Goal: Task Accomplishment & Management: Manage account settings

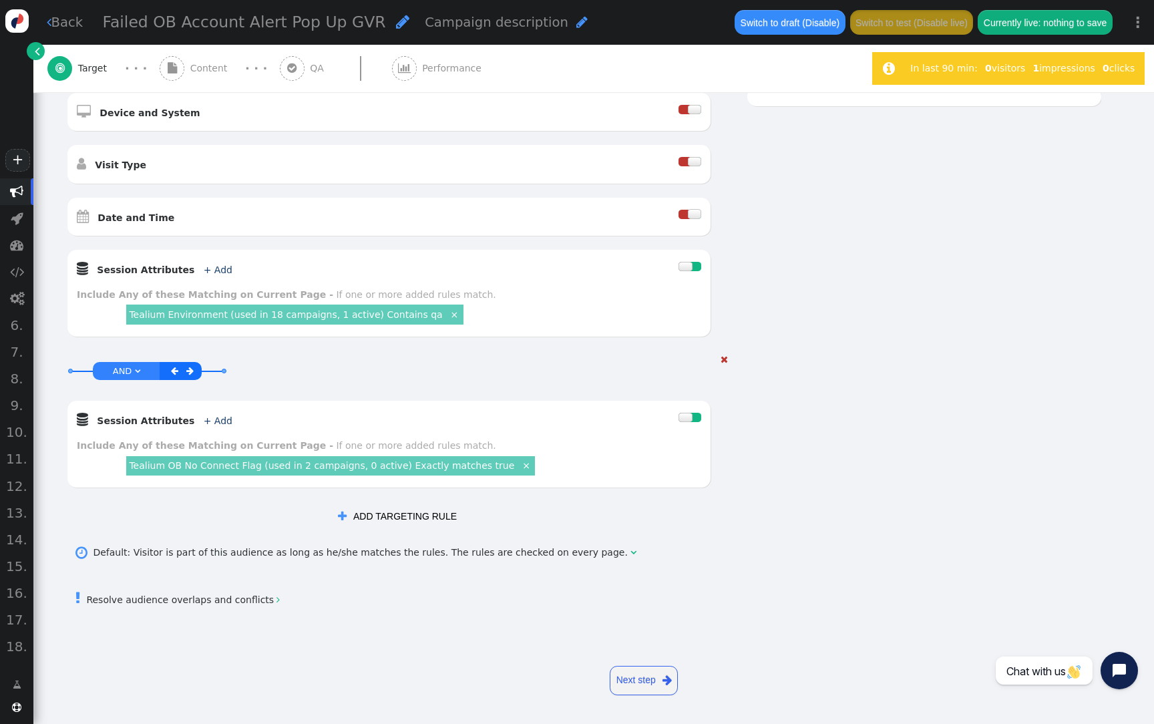
scroll to position [398, 0]
click at [357, 471] on link "Tealium OB No Connect Flag (used in 2 campaigns, 0 active) Exactly matches true" at bounding box center [321, 465] width 385 height 11
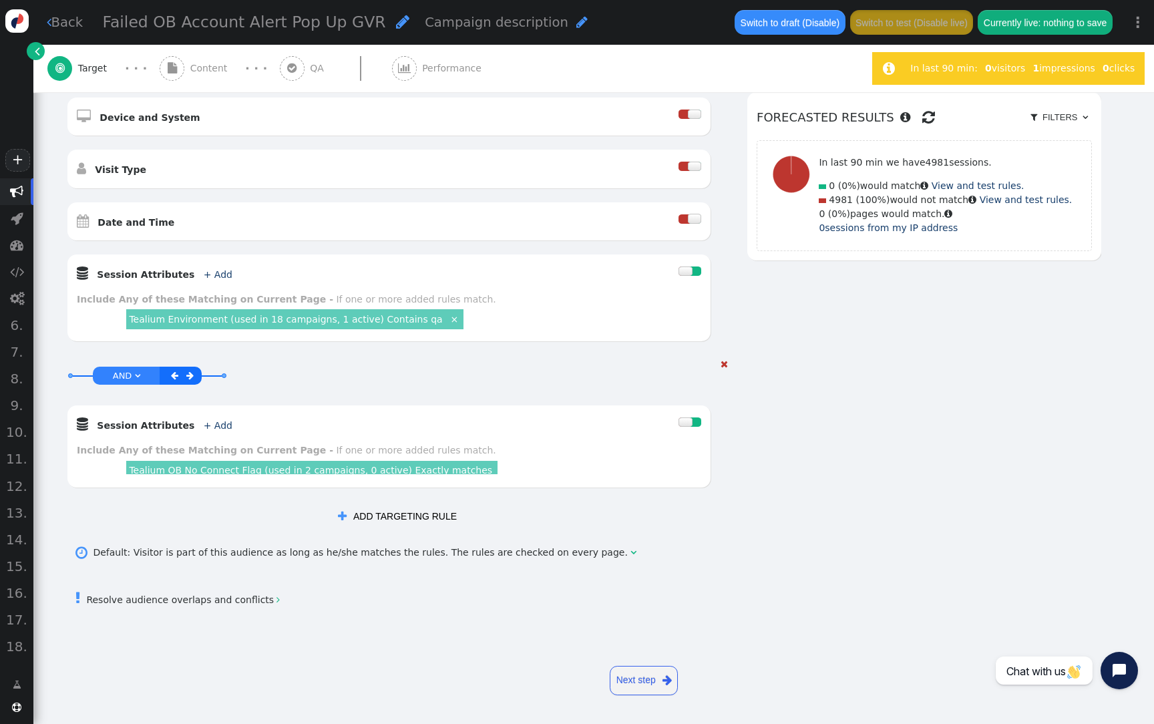
scroll to position [395, 0]
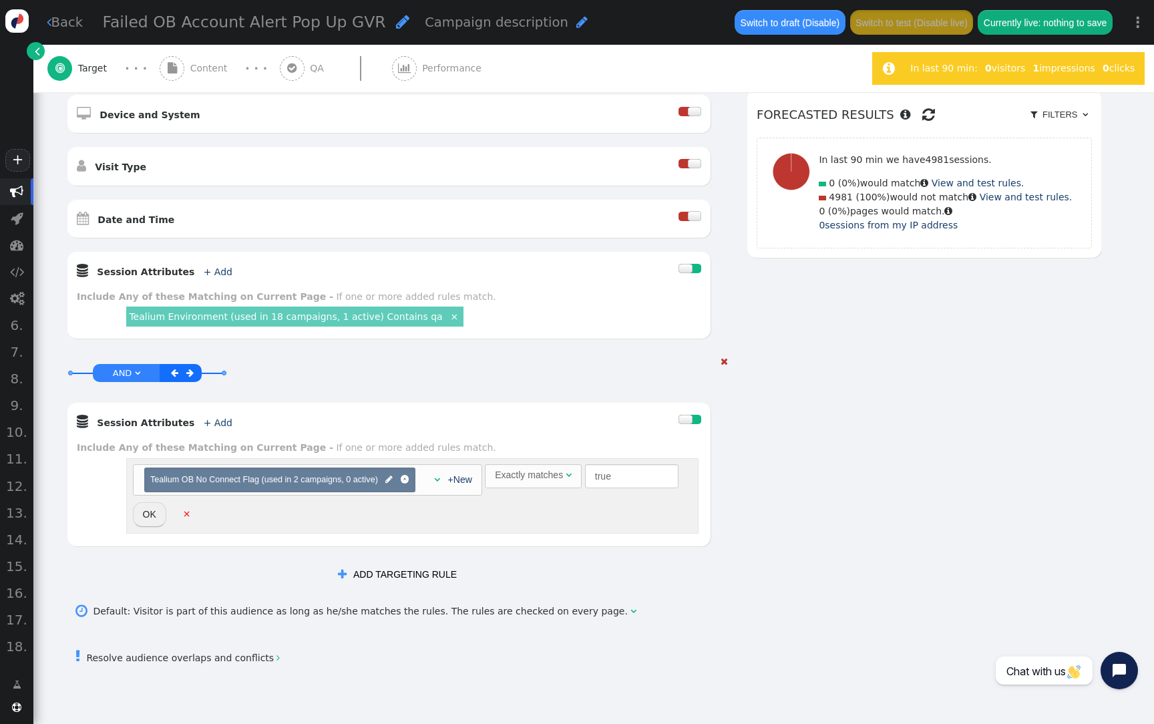
click at [563, 482] on div "Exactly matches" at bounding box center [529, 475] width 68 height 14
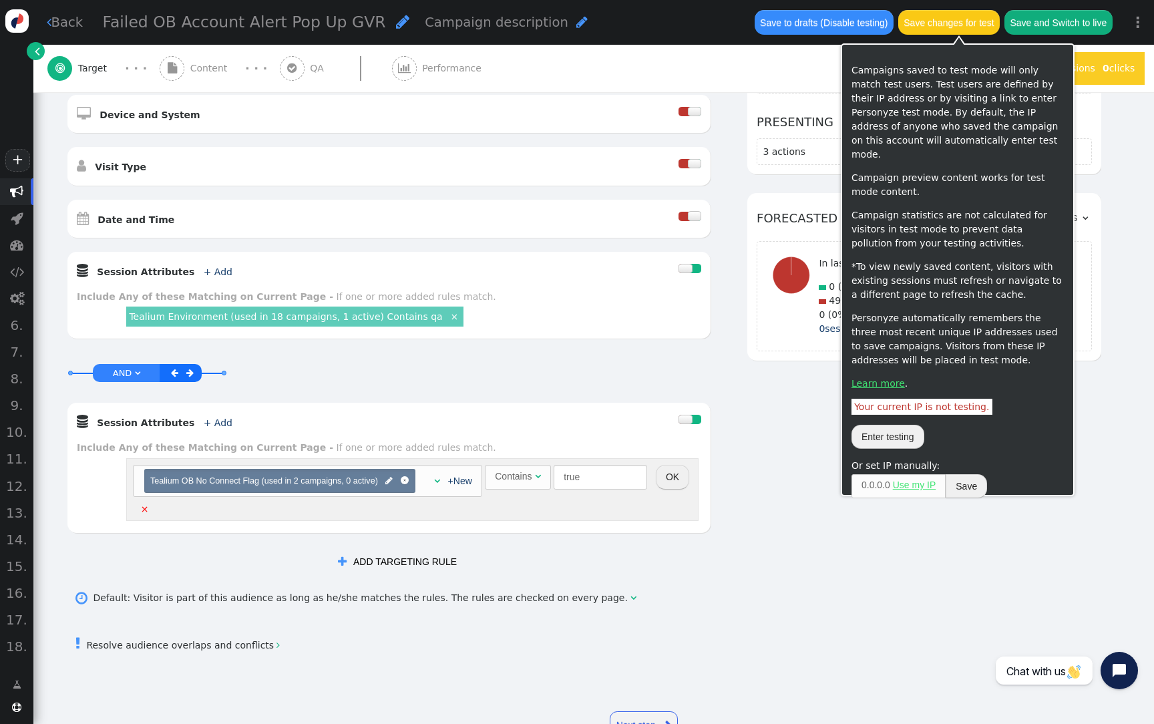
click at [960, 32] on button "Save changes for test" at bounding box center [949, 22] width 102 height 24
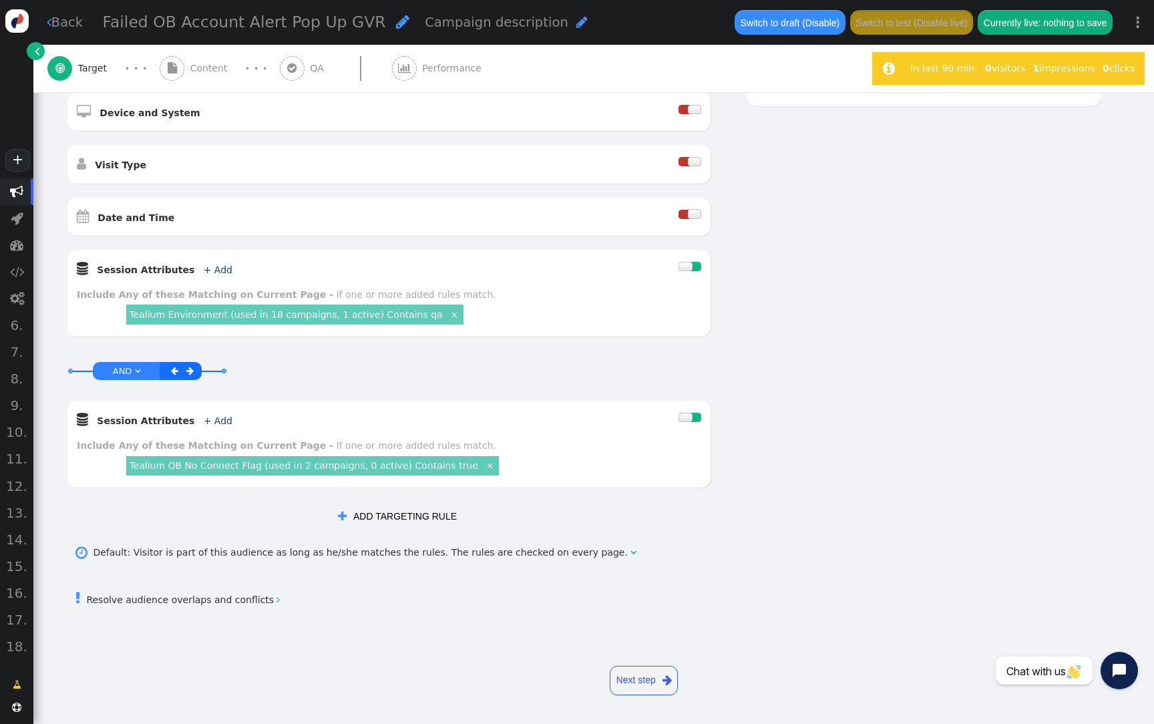
scroll to position [398, 0]
click at [414, 470] on link "Tealium OB No Connect Flag (used in 2 campaigns, 0 active) Contains true" at bounding box center [303, 465] width 349 height 11
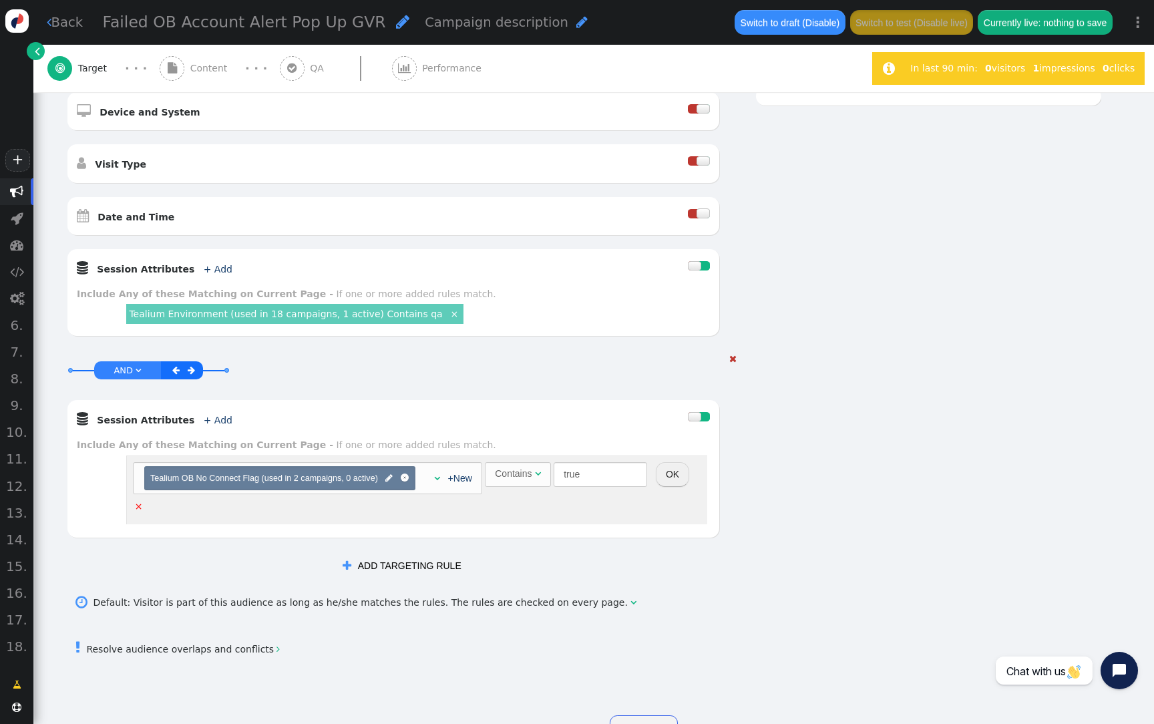
scroll to position [395, 0]
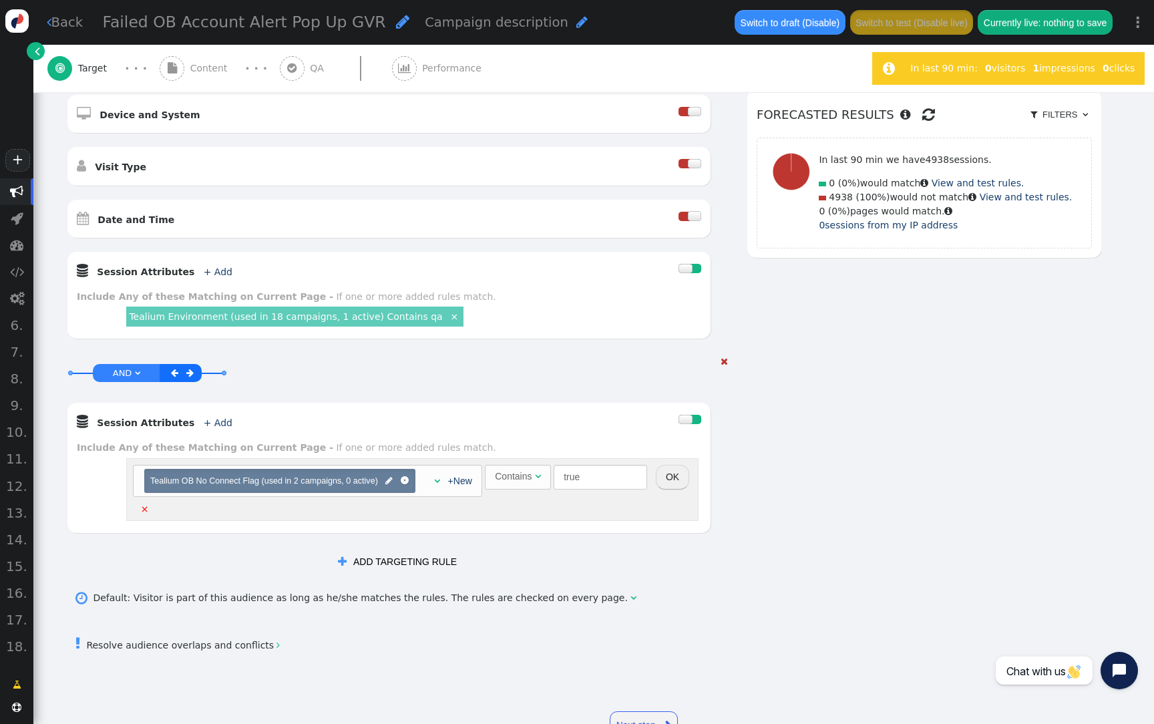
click at [383, 573] on button " ADD TARGETING RULE" at bounding box center [398, 561] width 138 height 24
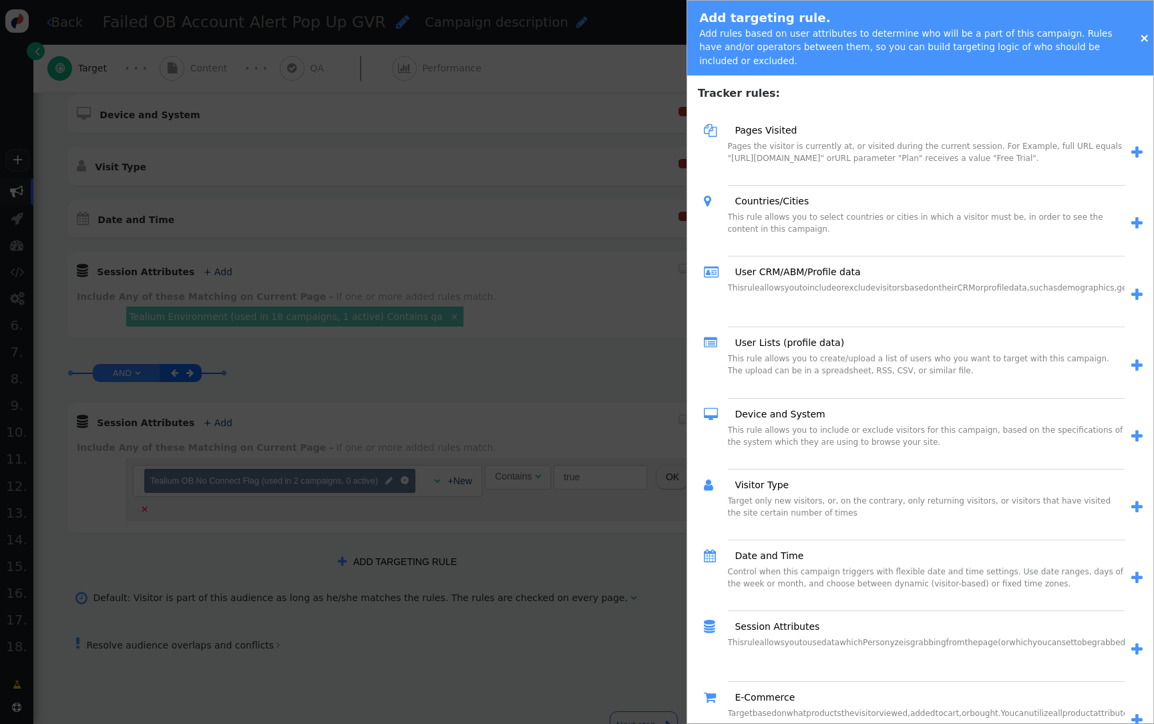
click at [577, 401] on div at bounding box center [577, 362] width 1154 height 724
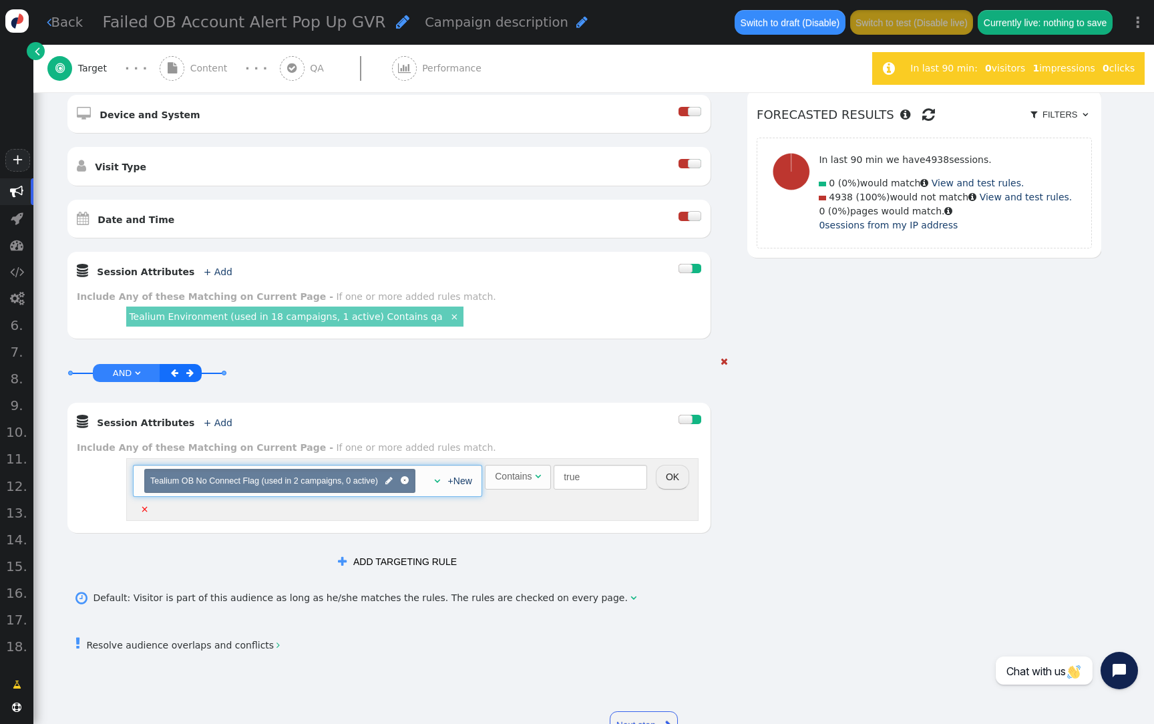
click at [440, 482] on div "" at bounding box center [433, 481] width 13 height 14
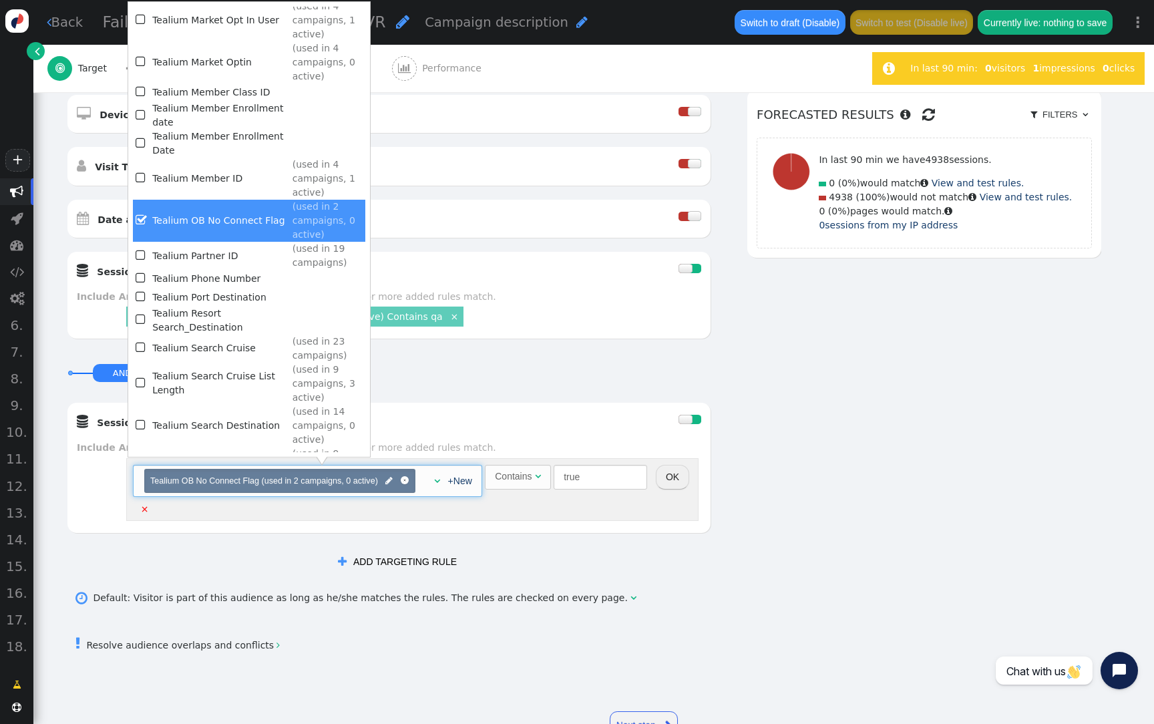
scroll to position [1484, 0]
click at [199, 677] on td "Visitor Profile Call In Customer Points" at bounding box center [220, 691] width 136 height 28
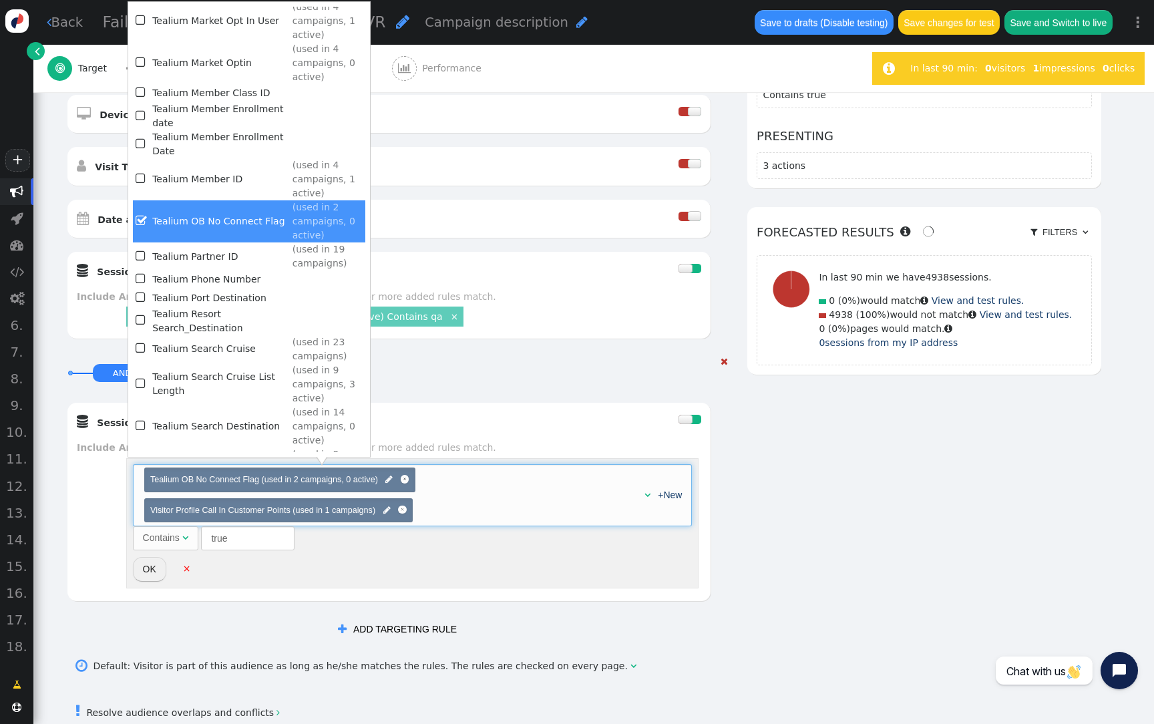
click at [171, 545] on div "Contains" at bounding box center [161, 538] width 37 height 14
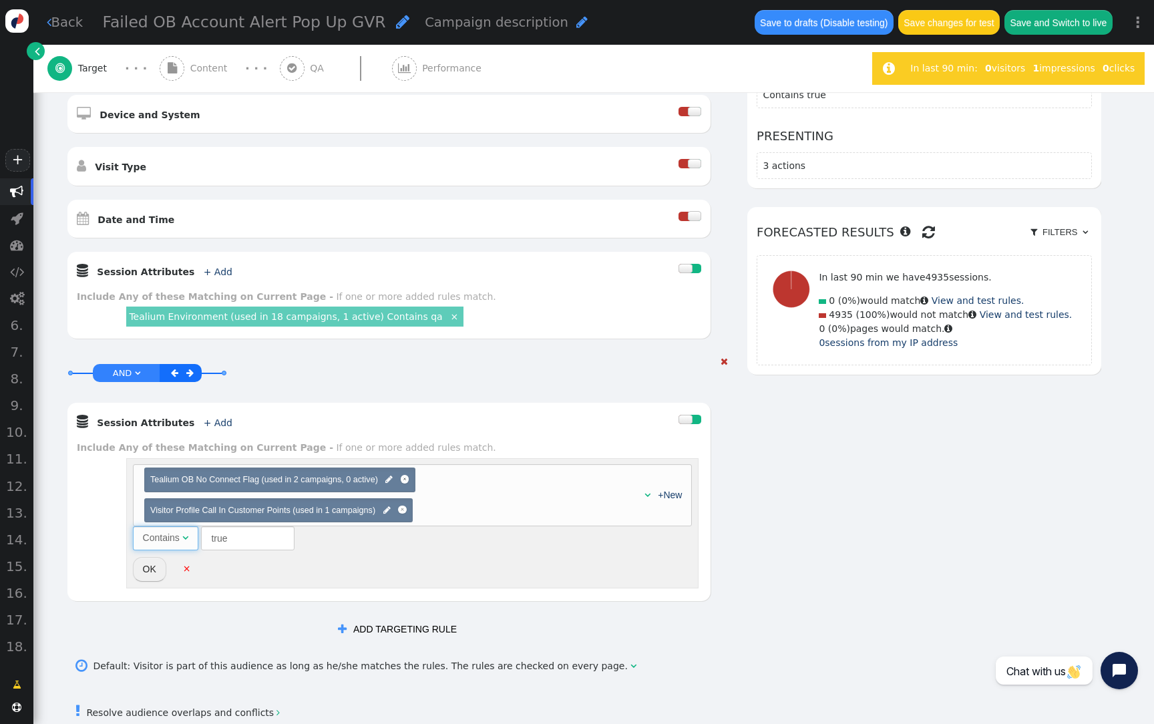
click at [184, 538] on span "" at bounding box center [185, 537] width 6 height 9
click at [176, 537] on div "Exactly matches" at bounding box center [177, 538] width 68 height 14
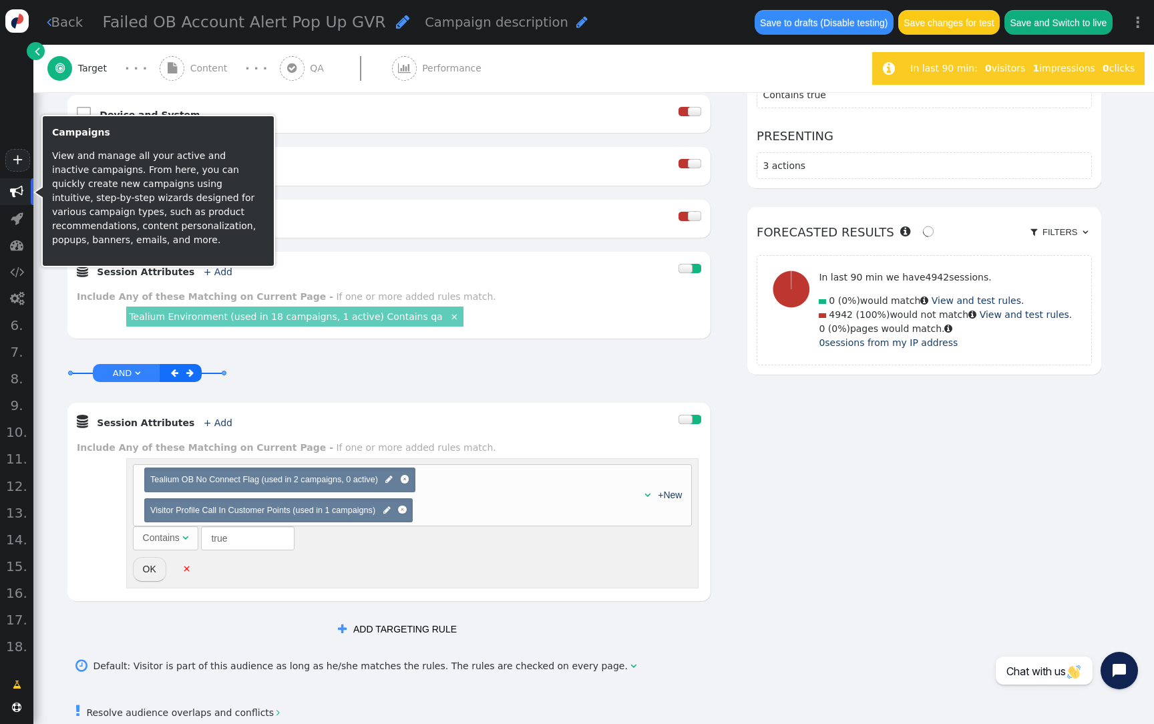
click at [21, 188] on span "" at bounding box center [16, 191] width 13 height 13
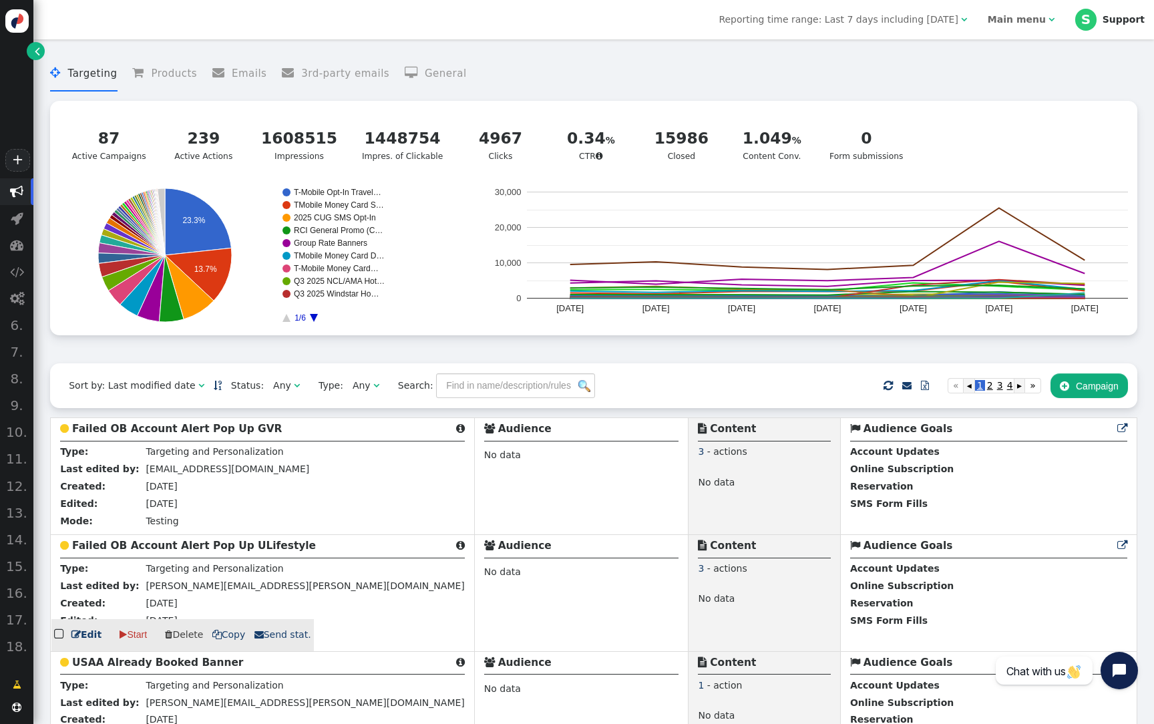
click at [160, 552] on b "Failed OB Account Alert Pop Up ULifestyle" at bounding box center [194, 546] width 244 height 12
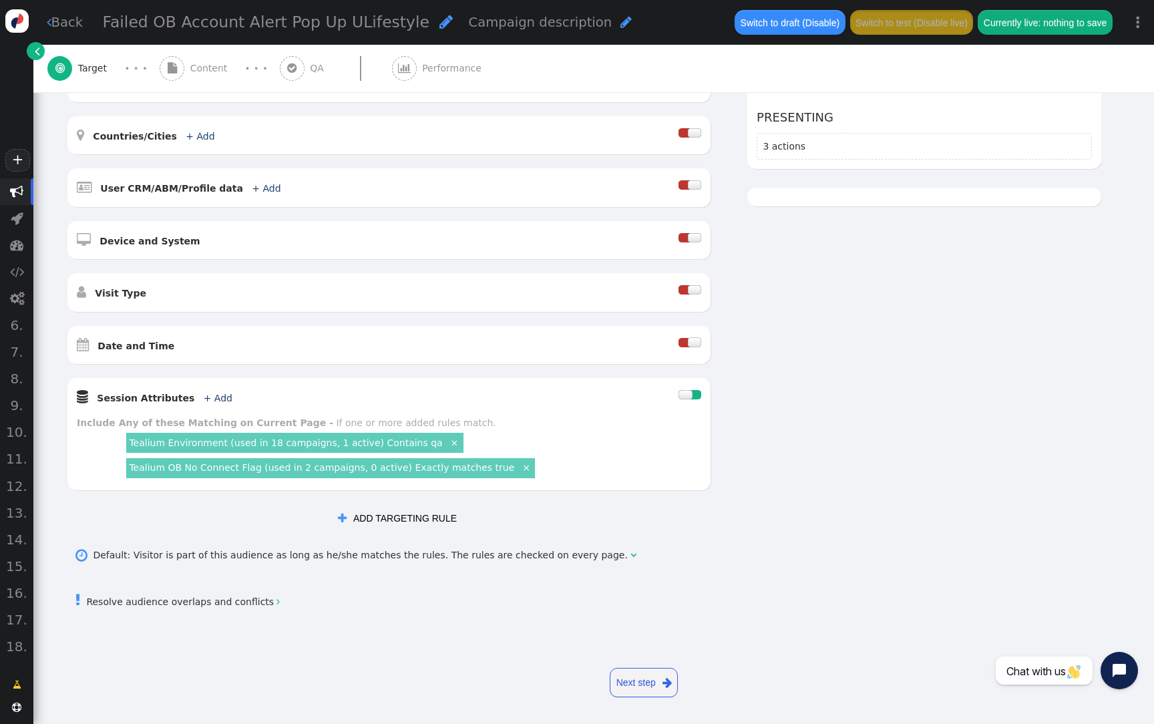
scroll to position [269, 0]
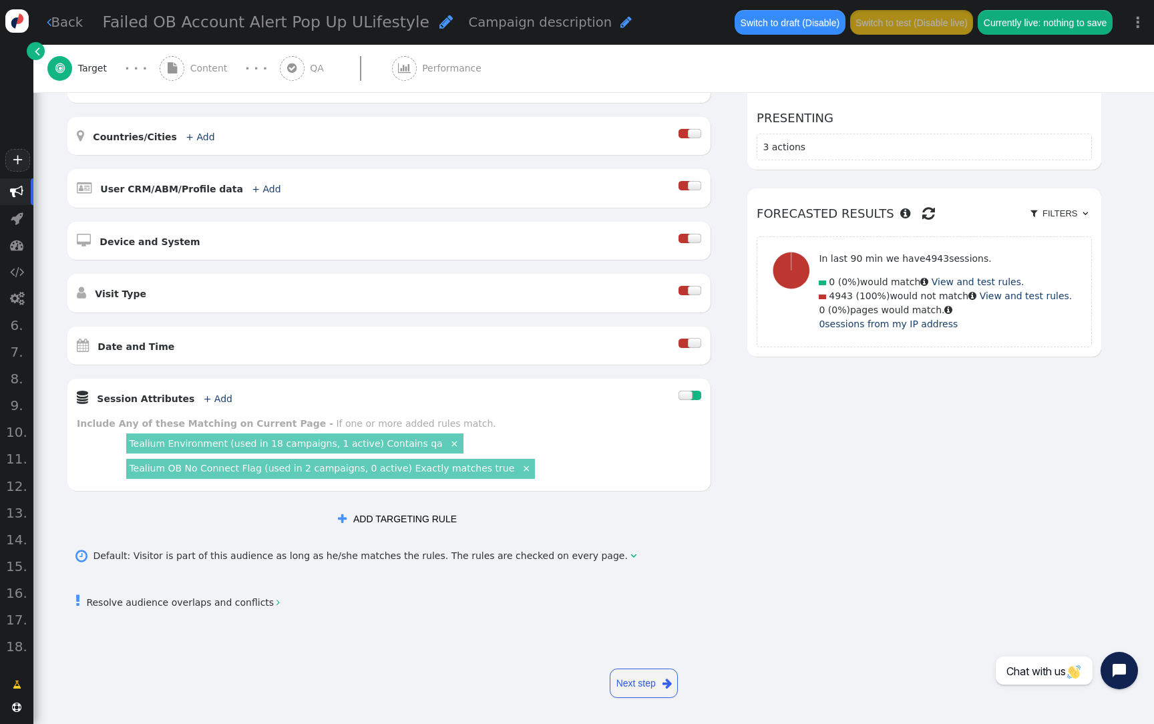
click at [371, 469] on link "Tealium OB No Connect Flag (used in 2 campaigns, 0 active) Exactly matches true" at bounding box center [321, 468] width 385 height 11
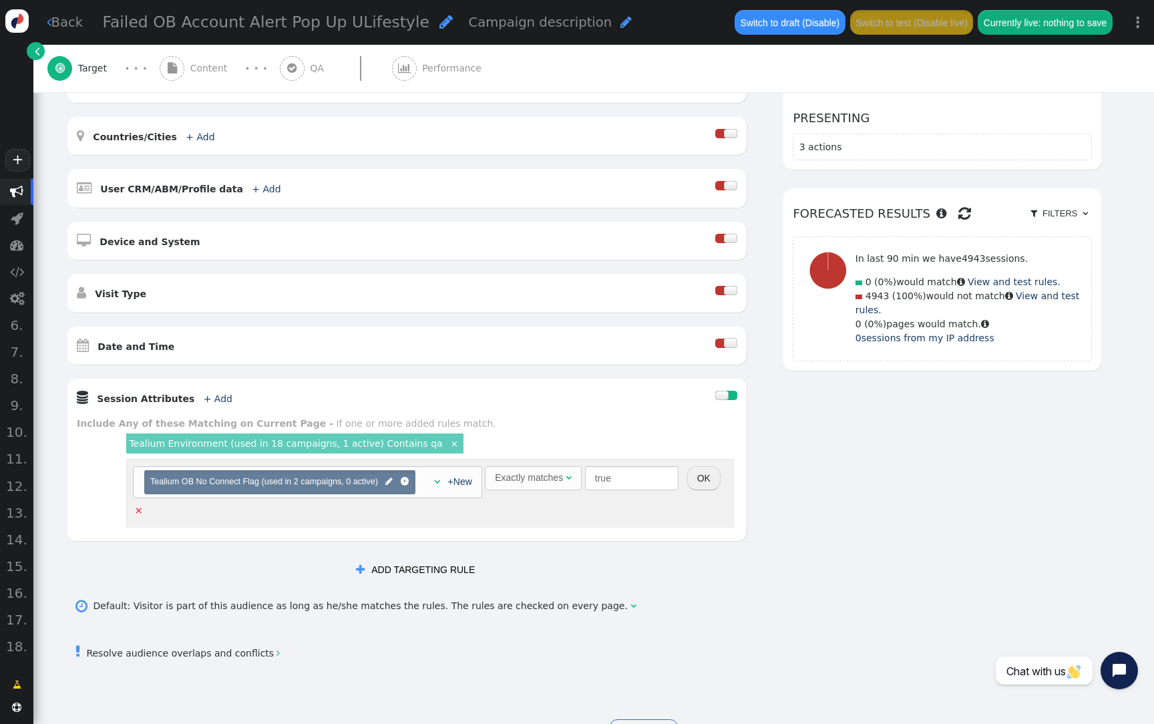
scroll to position [266, 0]
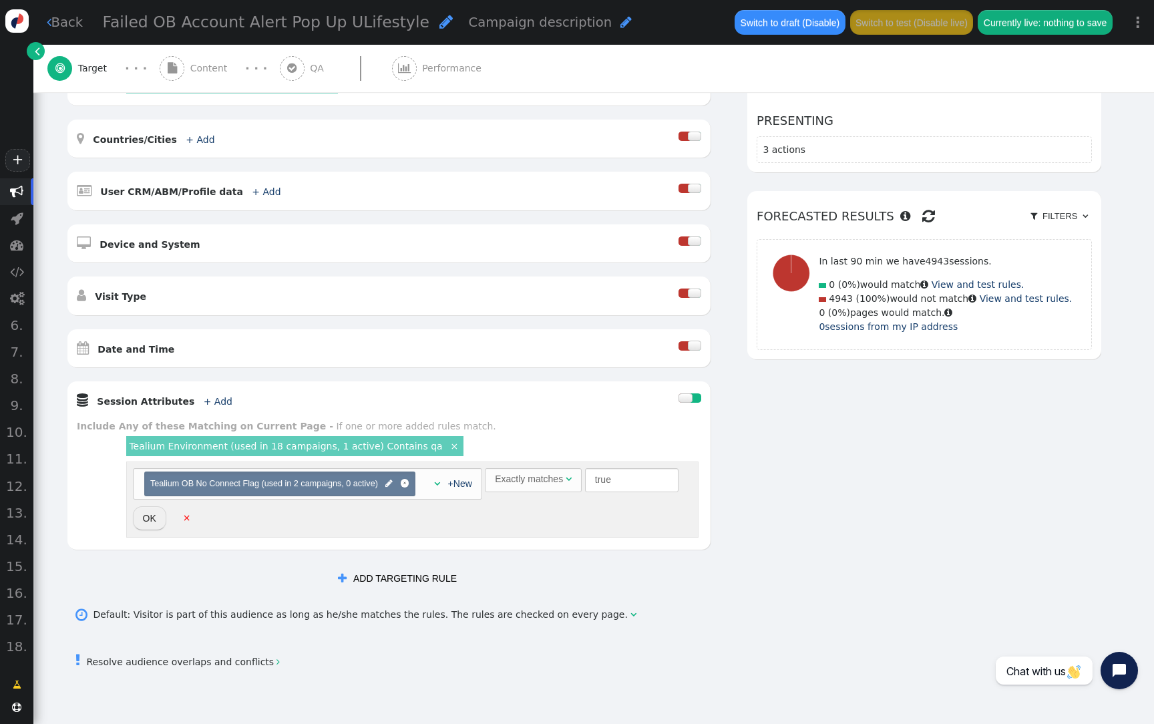
click at [563, 480] on div "Exactly matches" at bounding box center [529, 479] width 68 height 14
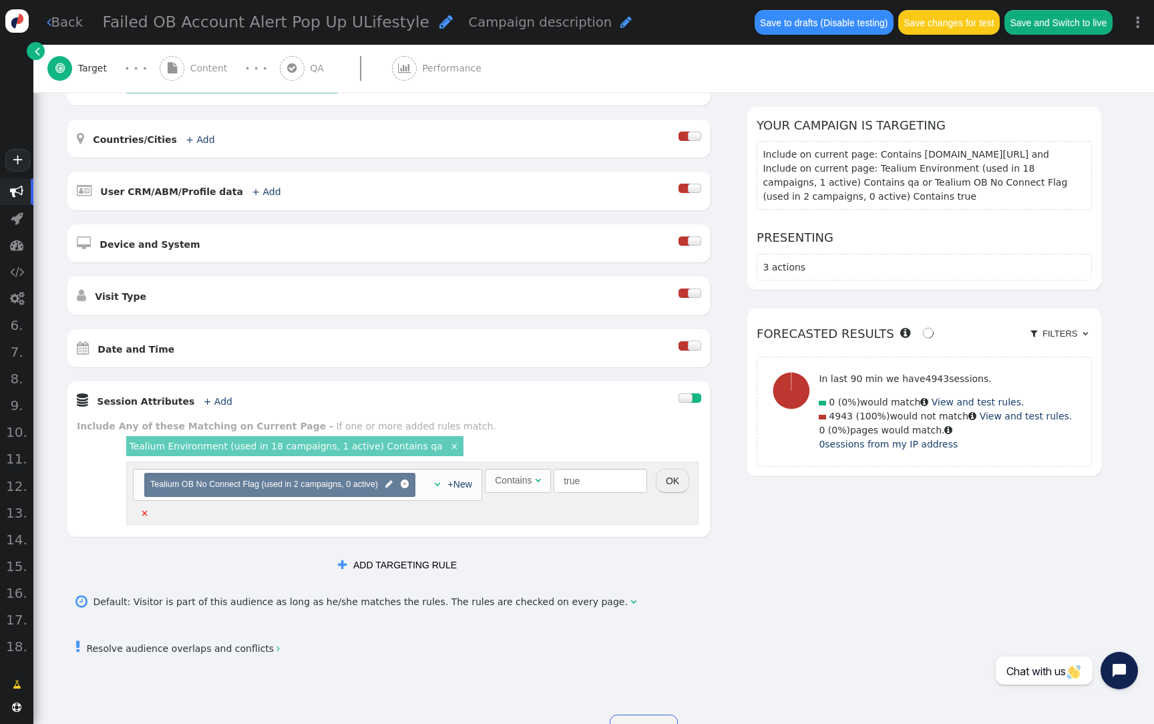
click at [356, 27] on span "Failed OB Account Alert Pop Up ULifestyle" at bounding box center [266, 22] width 327 height 19
click at [198, 21] on input "Failed OB Account Alert Pop Up ULifestyle" at bounding box center [172, 23] width 138 height 24
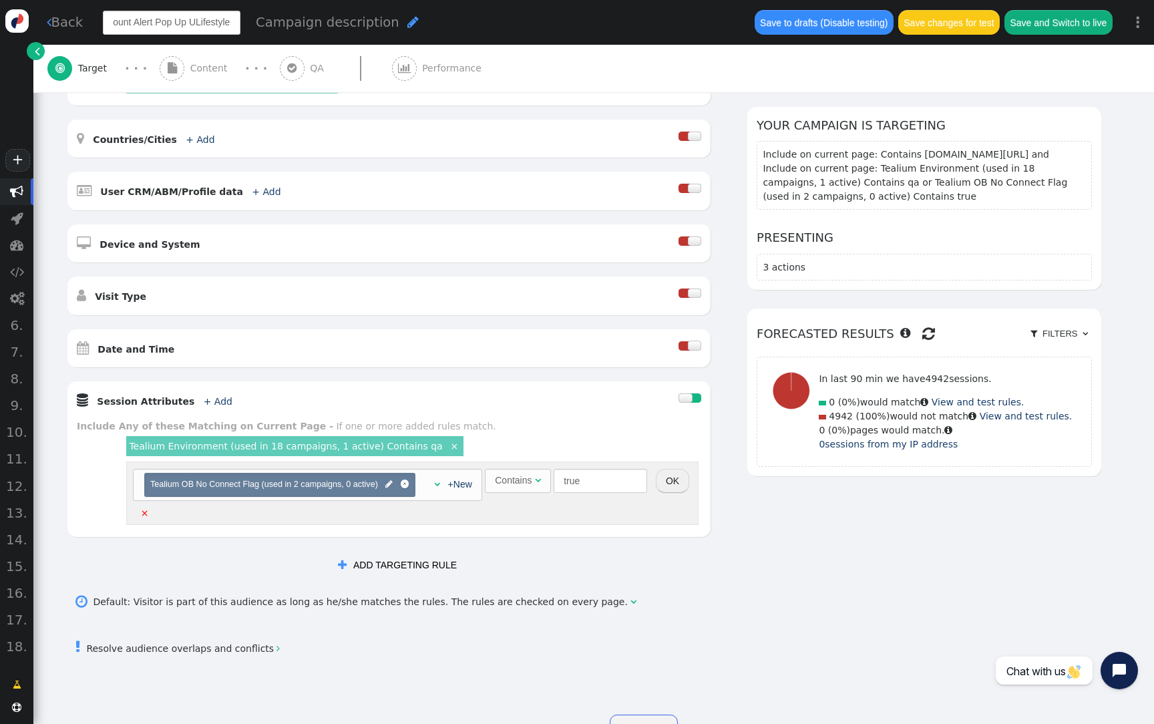
click at [198, 21] on input "Failed OB Account Alert Pop Up ULifestyle" at bounding box center [172, 23] width 138 height 24
click at [522, 410] on div " Session Attributes + Add  Include Any of these Matching on Current Page - If…" at bounding box center [388, 459] width 643 height 156
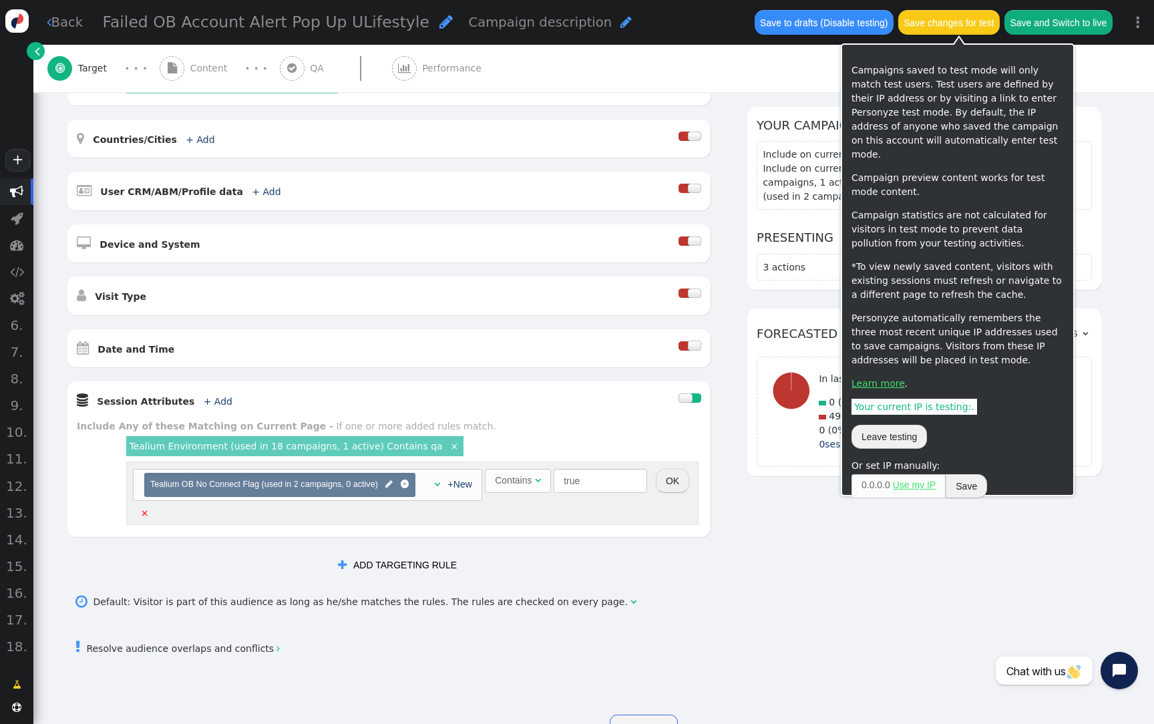
click at [957, 25] on button "Save changes for test" at bounding box center [949, 22] width 102 height 24
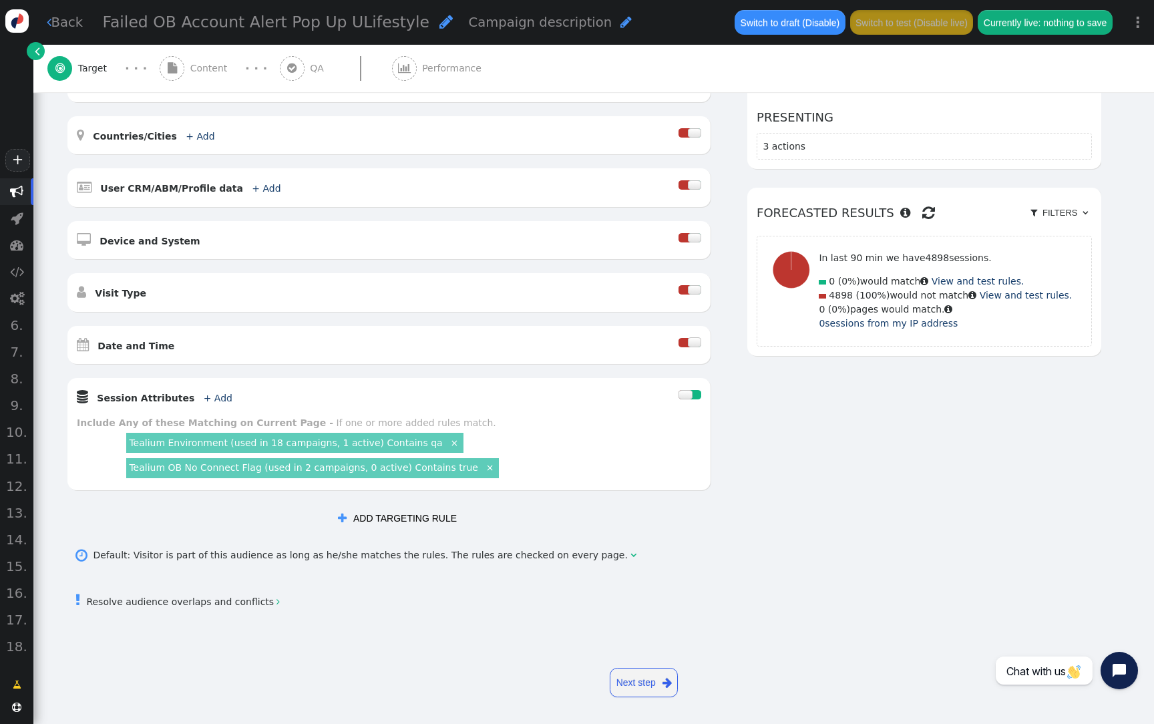
scroll to position [269, 0]
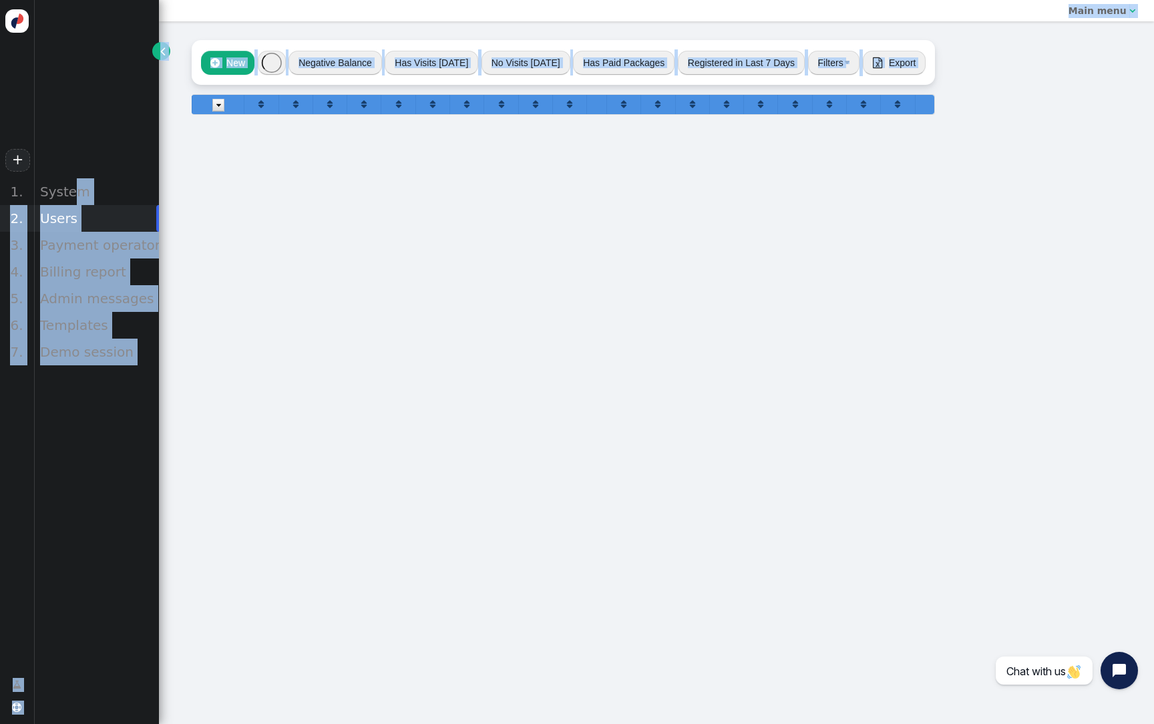
drag, startPoint x: 78, startPoint y: 190, endPoint x: 351, endPoint y: 253, distance: 279.7
click at [351, 253] on div "+ 1. System 2. Users 3. Payment operators 4. Billing report 5. Admin messages 6…" at bounding box center [577, 362] width 1154 height 724
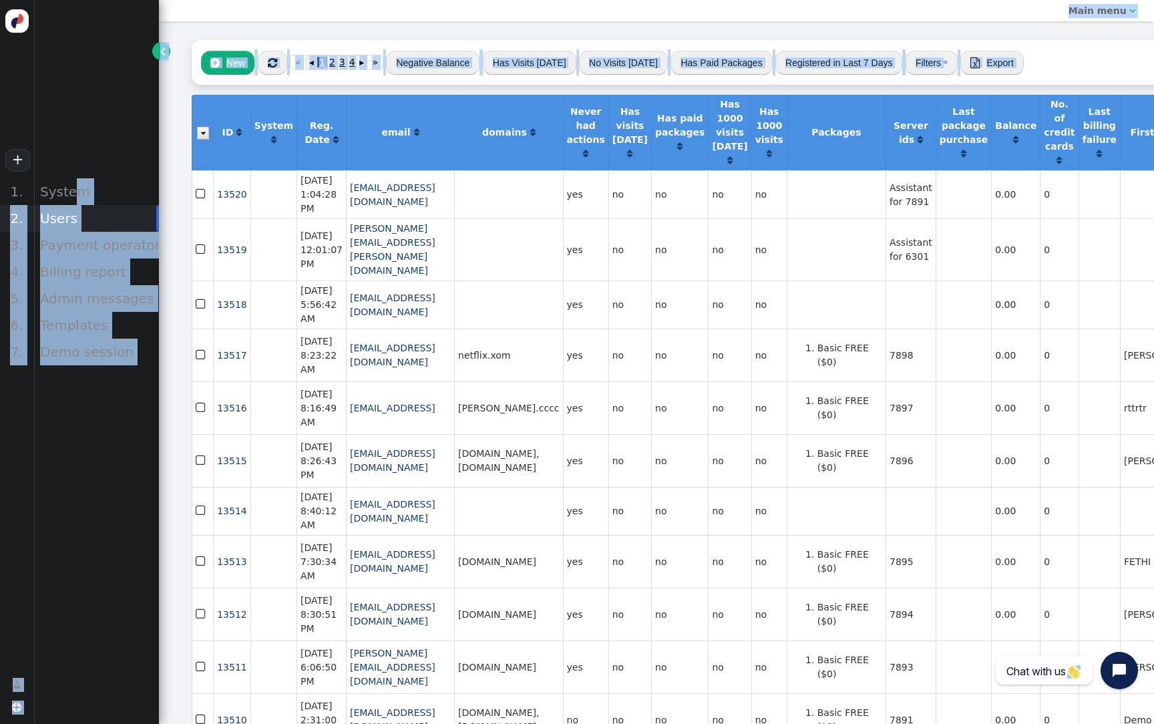
click at [351, 253] on td "valeria.valles@ext.cemex.com" at bounding box center [400, 249] width 108 height 62
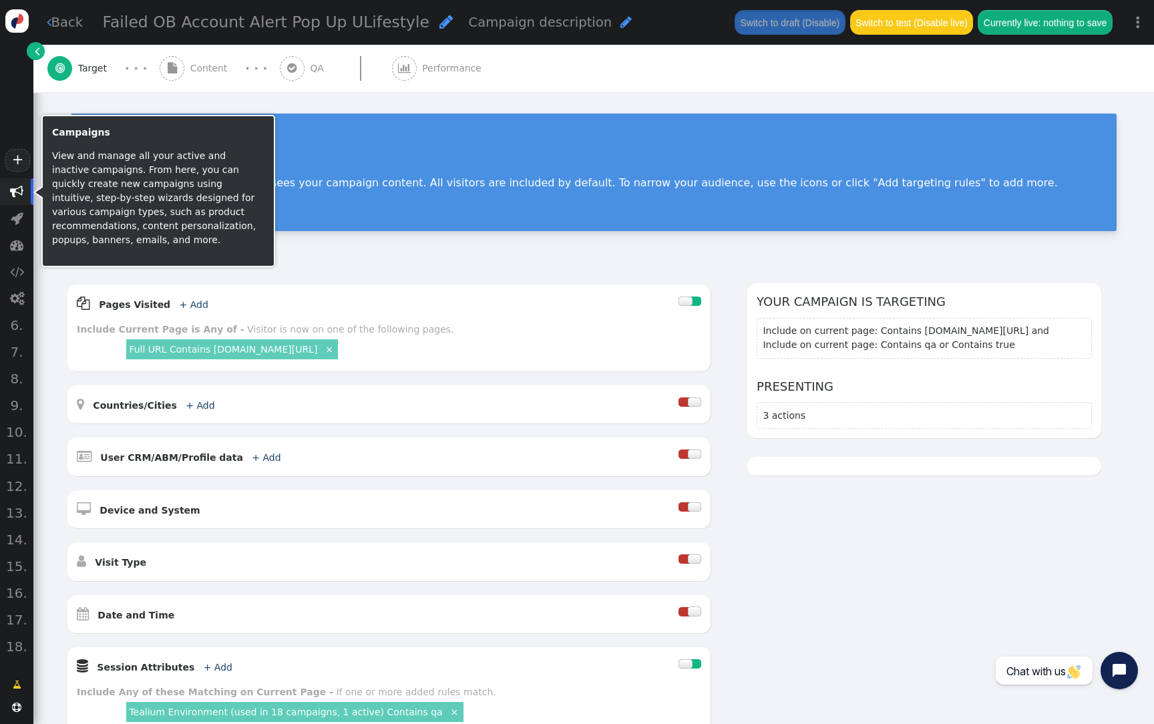
click at [17, 196] on span "" at bounding box center [16, 191] width 13 height 13
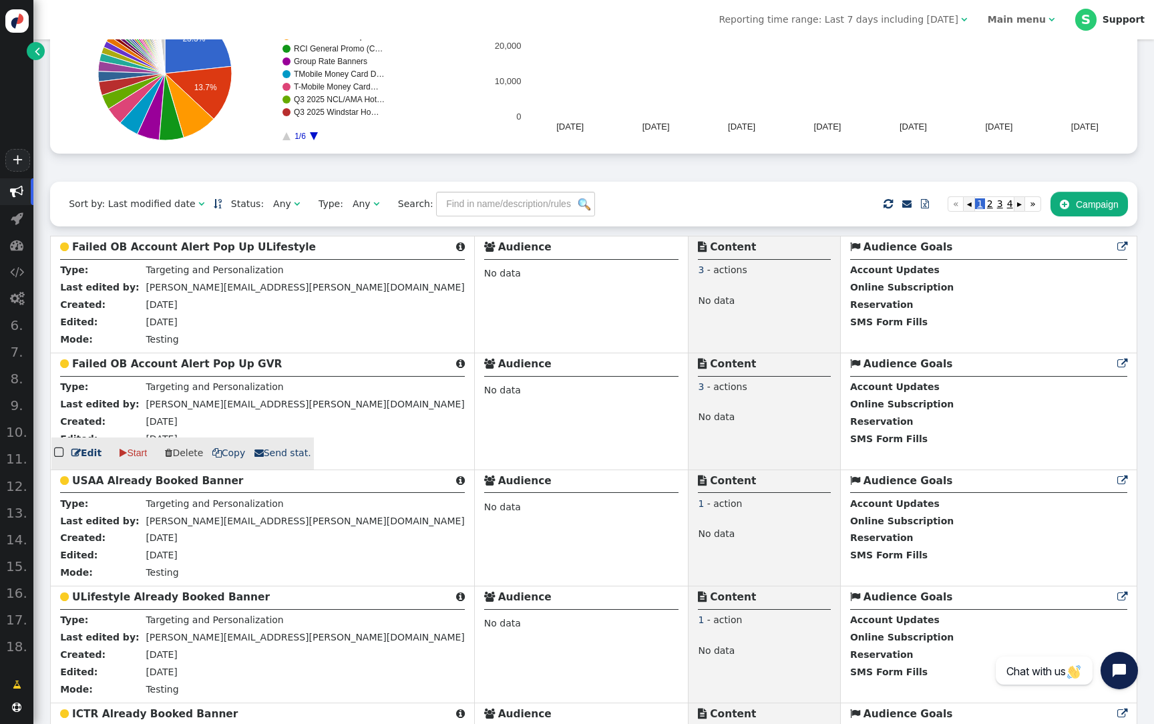
scroll to position [198, 0]
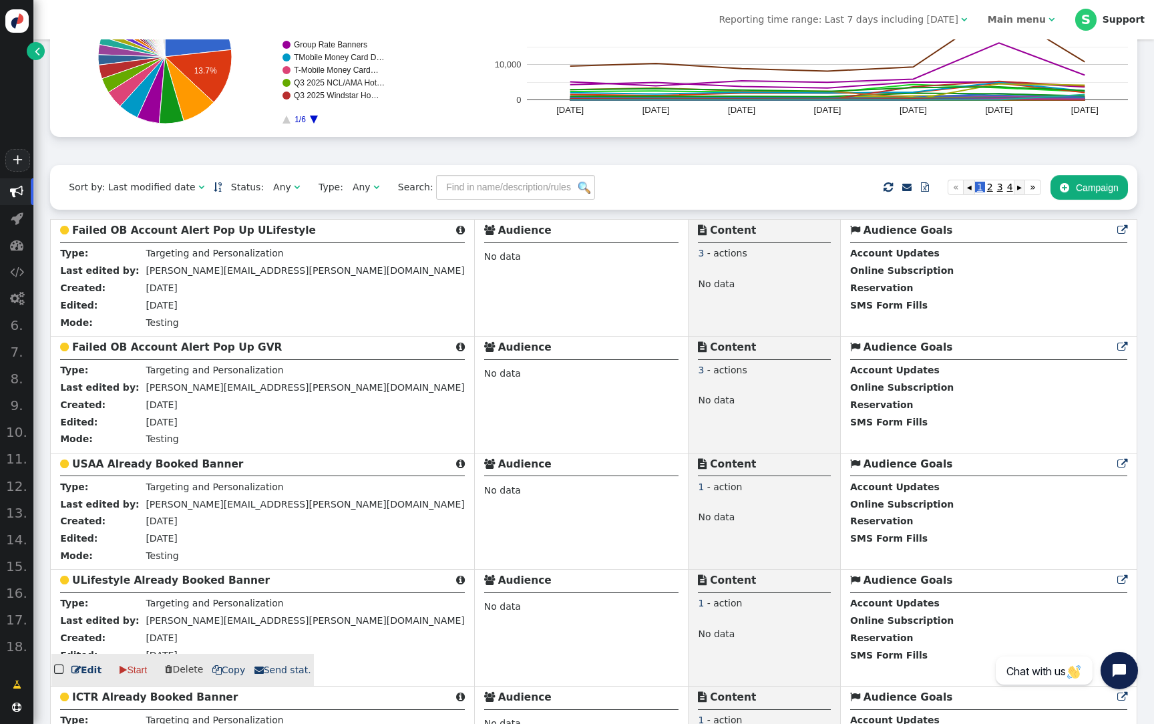
click at [197, 587] on b "ULifestyle Already Booked Banner" at bounding box center [171, 580] width 198 height 12
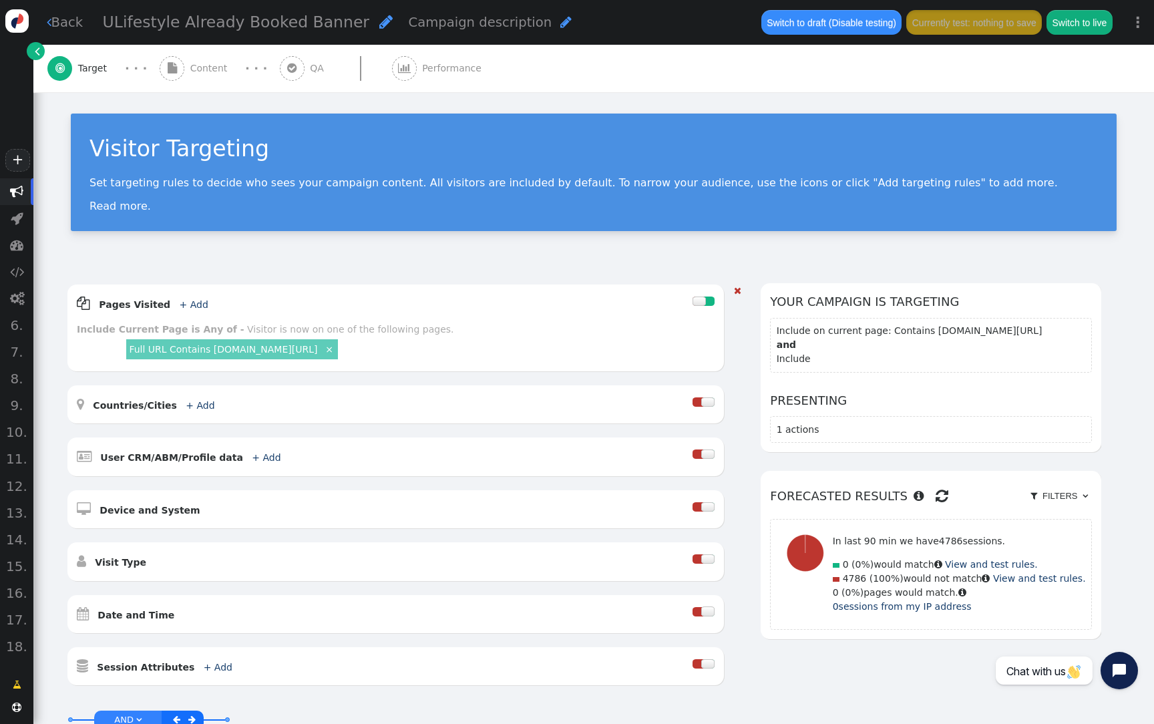
click at [315, 353] on link "Full URL Contains [DOMAIN_NAME][URL]" at bounding box center [223, 349] width 188 height 11
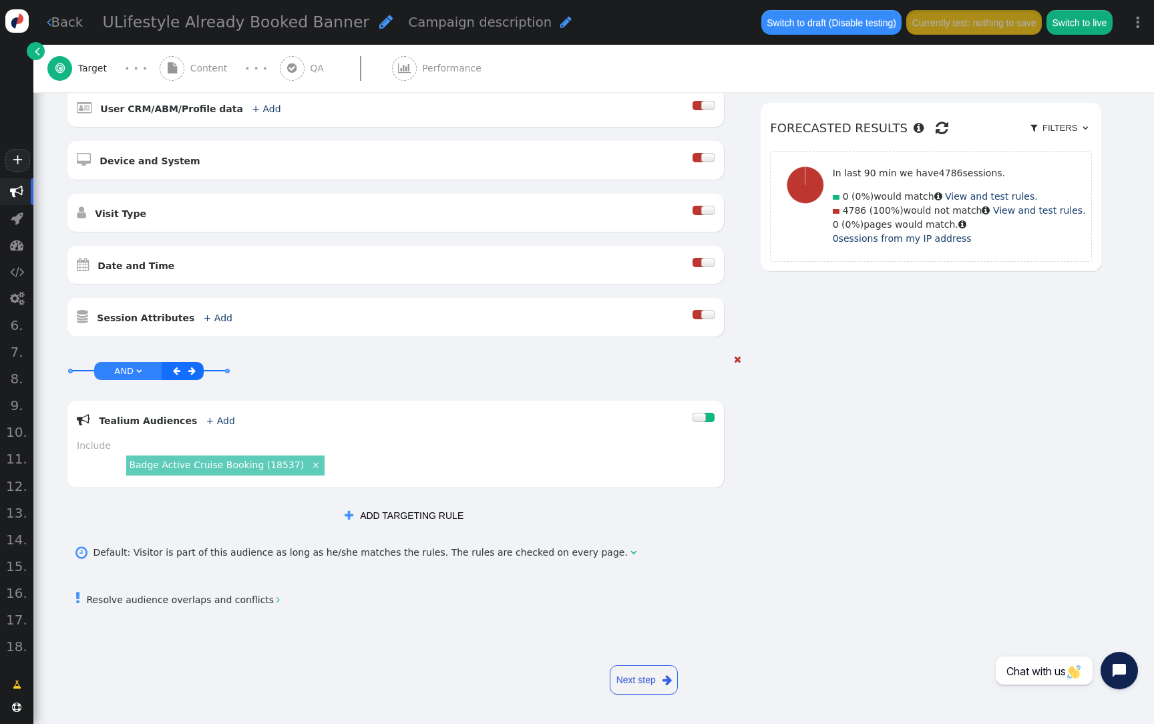
scroll to position [369, 0]
click at [180, 475] on div "Badge Active Cruise Booking (18537) ×" at bounding box center [225, 465] width 198 height 19
click at [206, 472] on div "Badge Active Cruise Booking (18537) ×" at bounding box center [225, 465] width 198 height 19
click at [232, 470] on link "Badge Active Cruise Booking (18537)" at bounding box center [216, 465] width 175 height 11
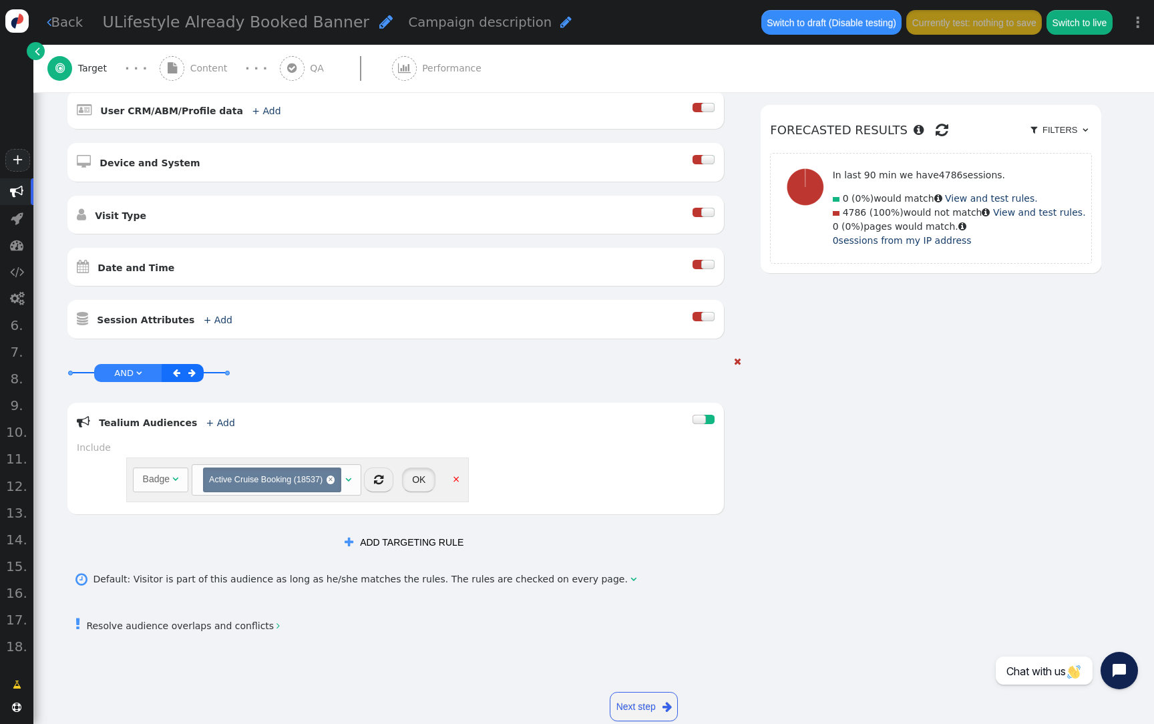
click at [436, 484] on button "OK" at bounding box center [418, 480] width 33 height 24
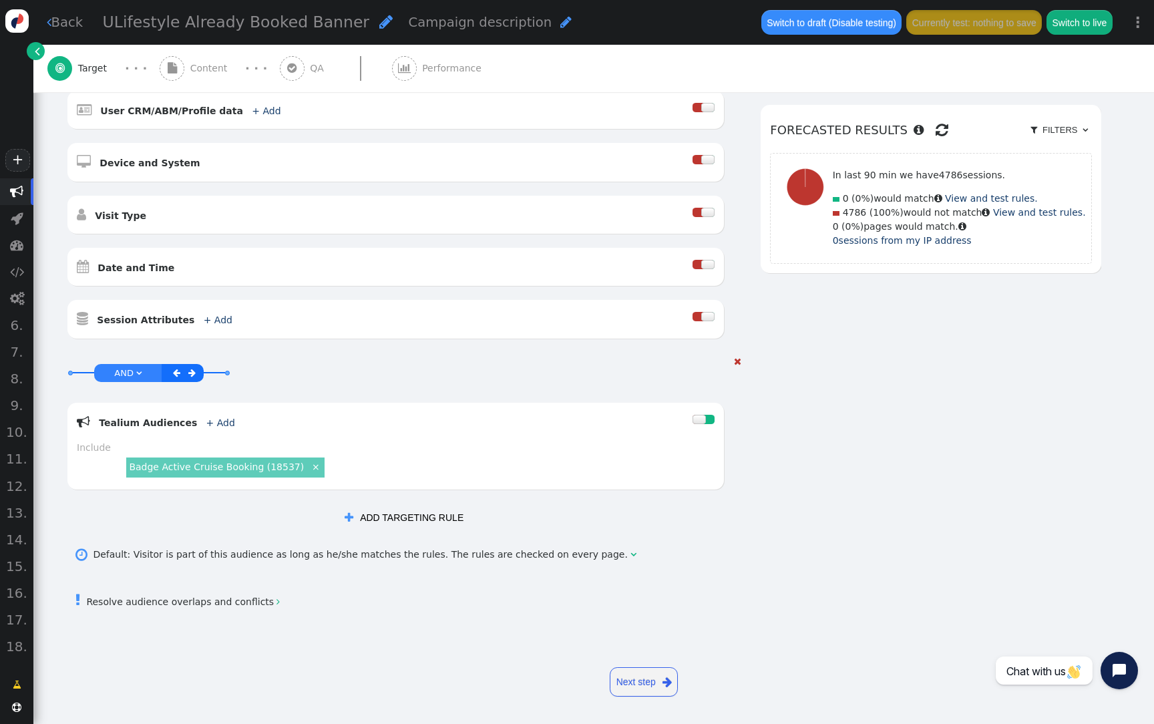
click at [252, 468] on link "Badge Active Cruise Booking (18537)" at bounding box center [216, 467] width 175 height 11
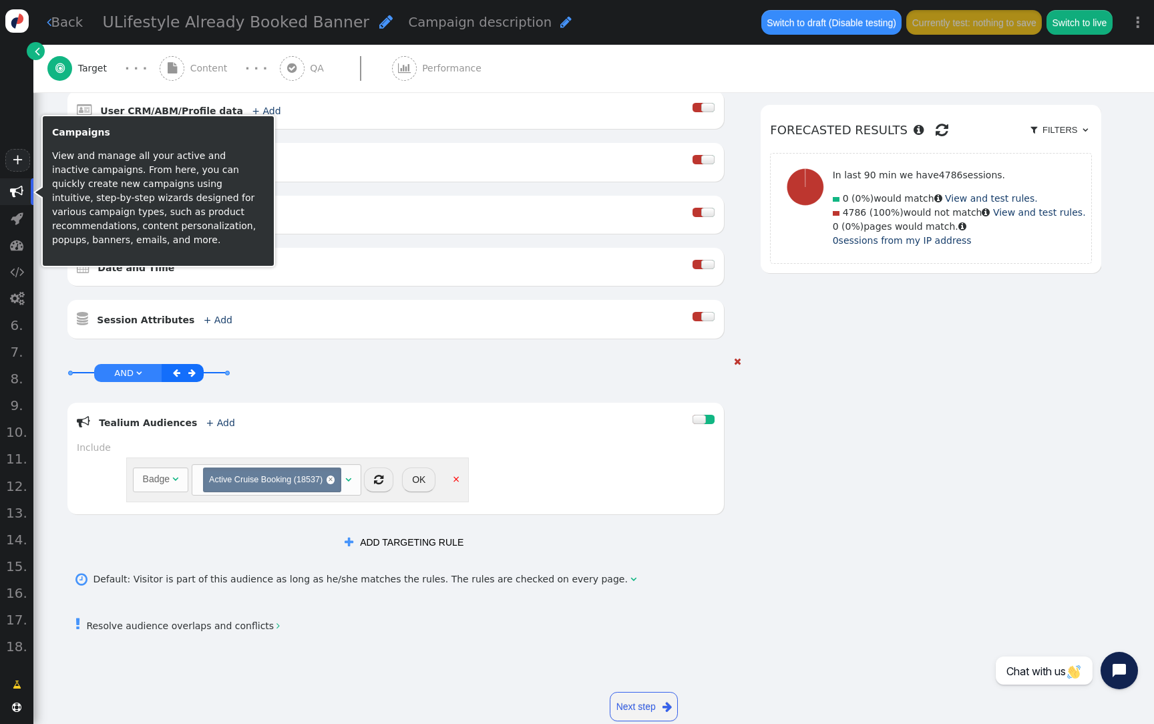
click at [13, 188] on span "" at bounding box center [16, 191] width 13 height 13
